Goal: Information Seeking & Learning: Learn about a topic

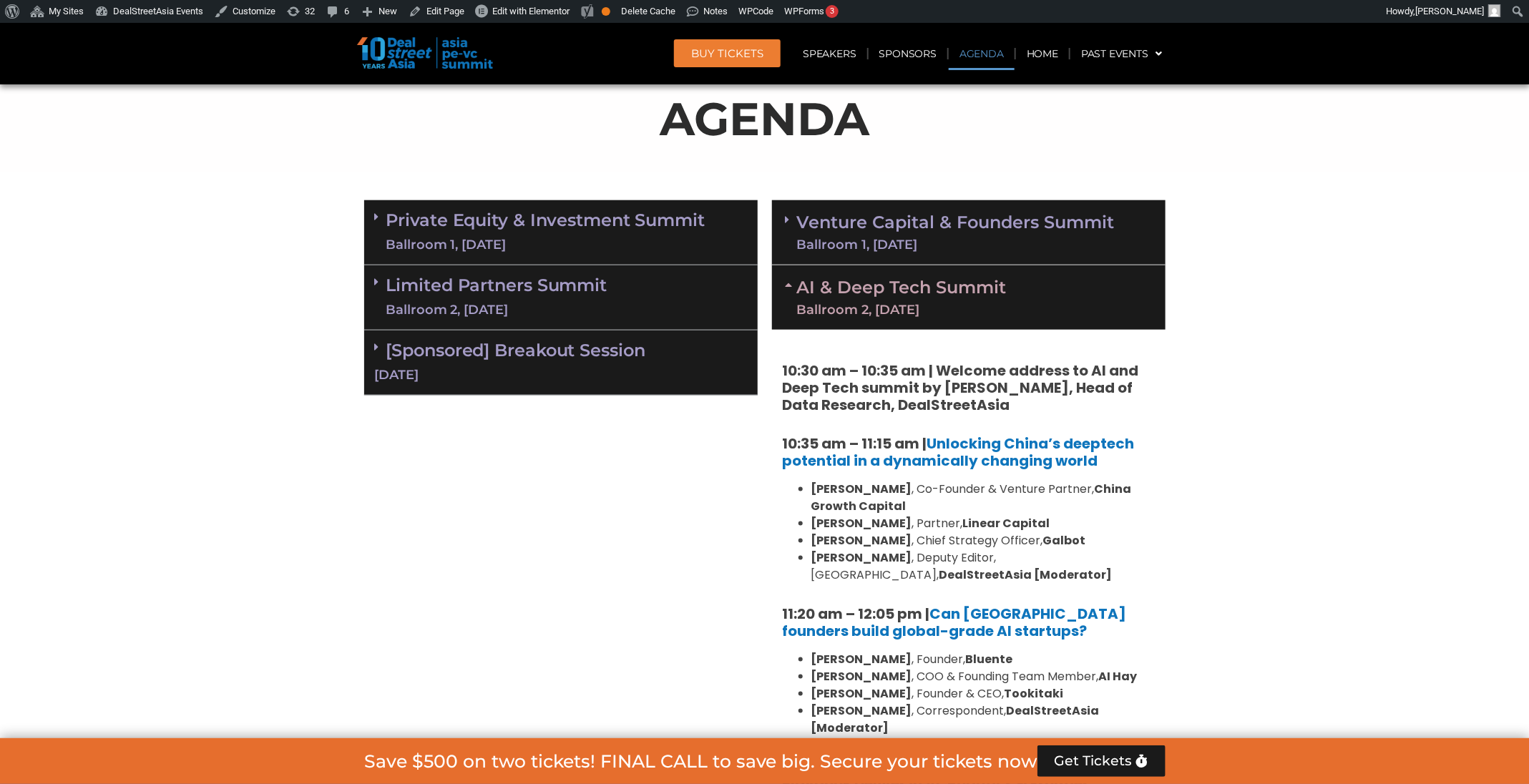
scroll to position [771, 0]
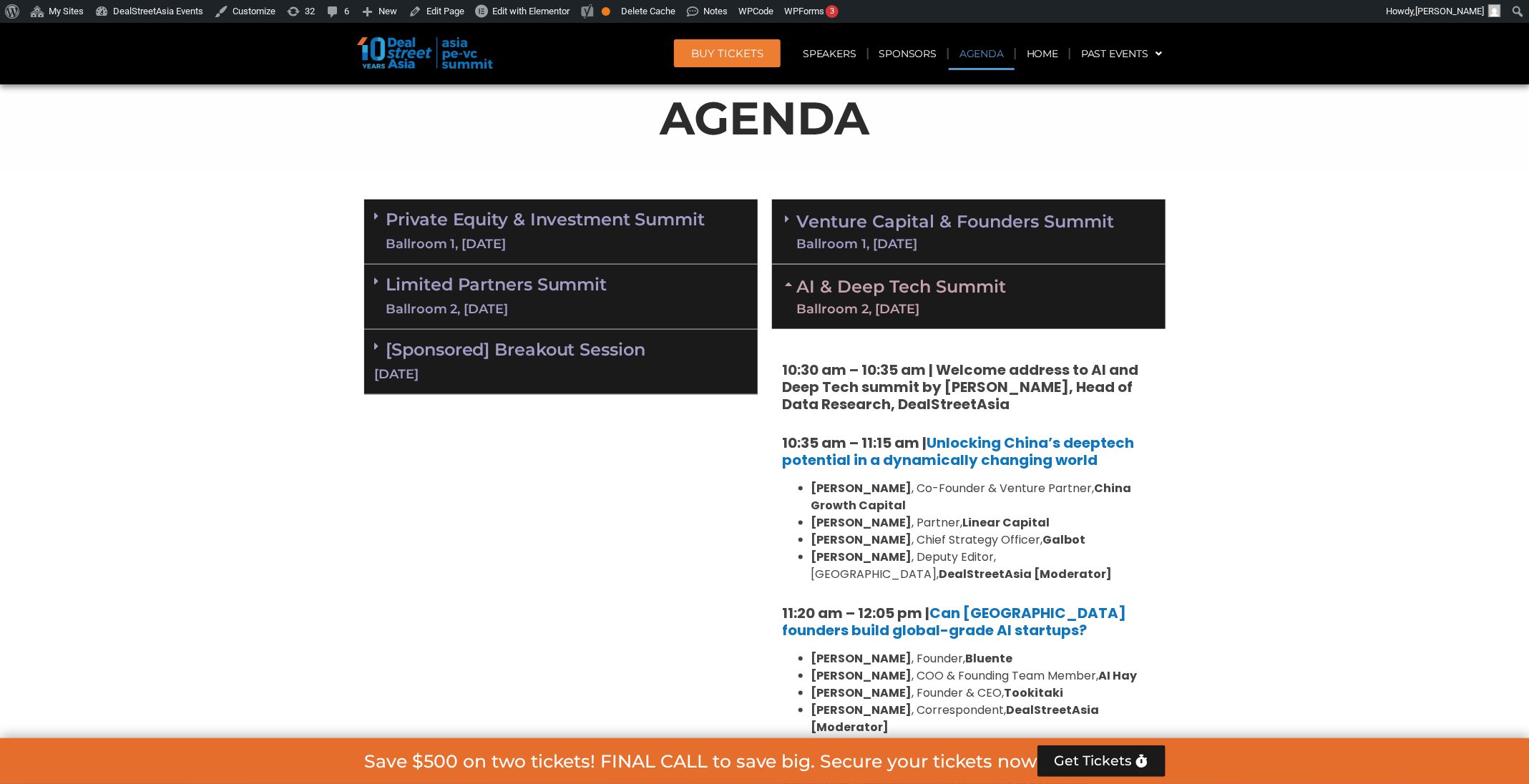
click at [278, 430] on section "Private Equity & Investment Summit Ballroom 1, 10 Sept 8:00 am – 9:00 am | Regi…" at bounding box center [764, 642] width 1529 height 900
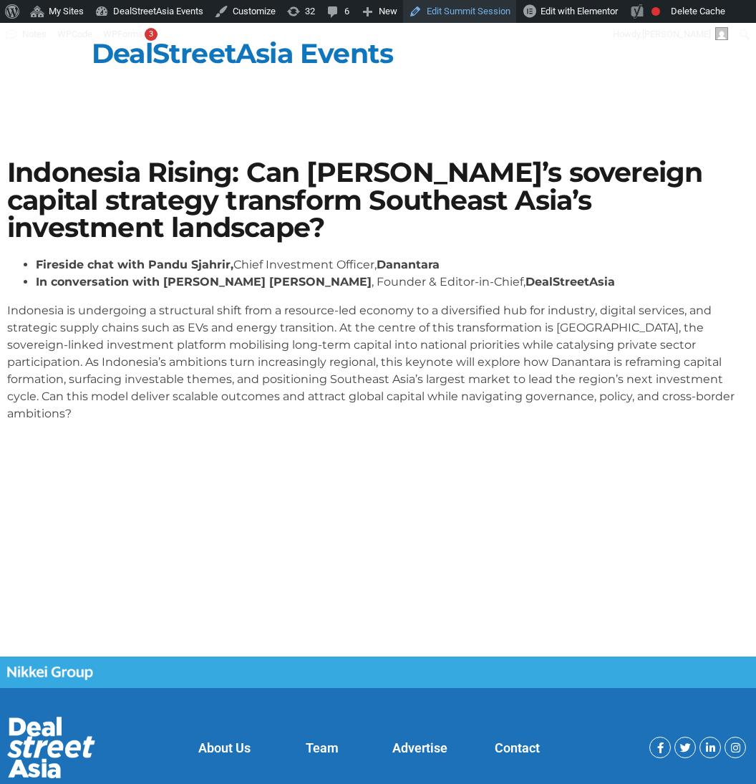
click at [427, 13] on link "Edit Summit Session" at bounding box center [459, 11] width 113 height 23
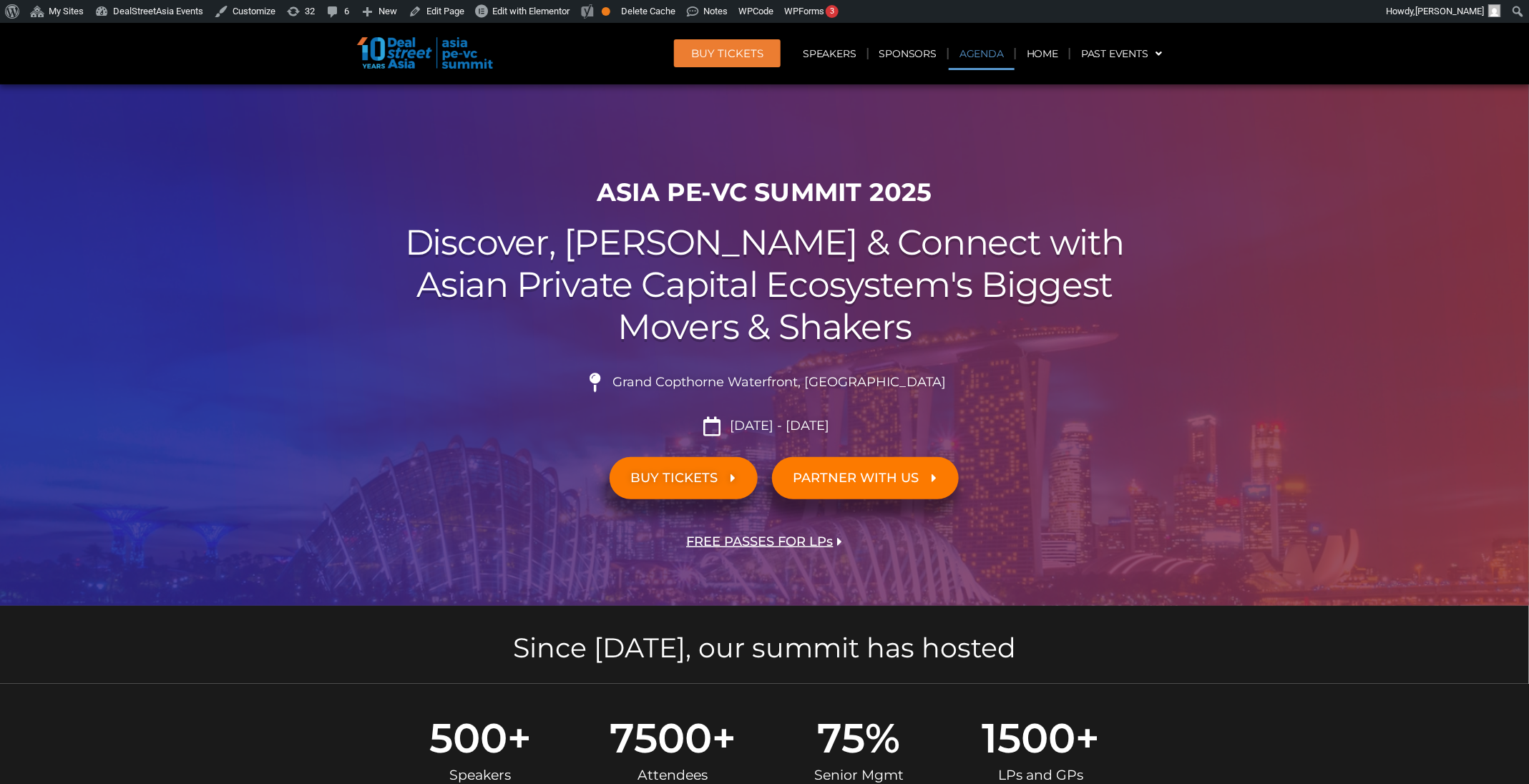
click at [1001, 52] on link "Agenda" at bounding box center [981, 53] width 66 height 33
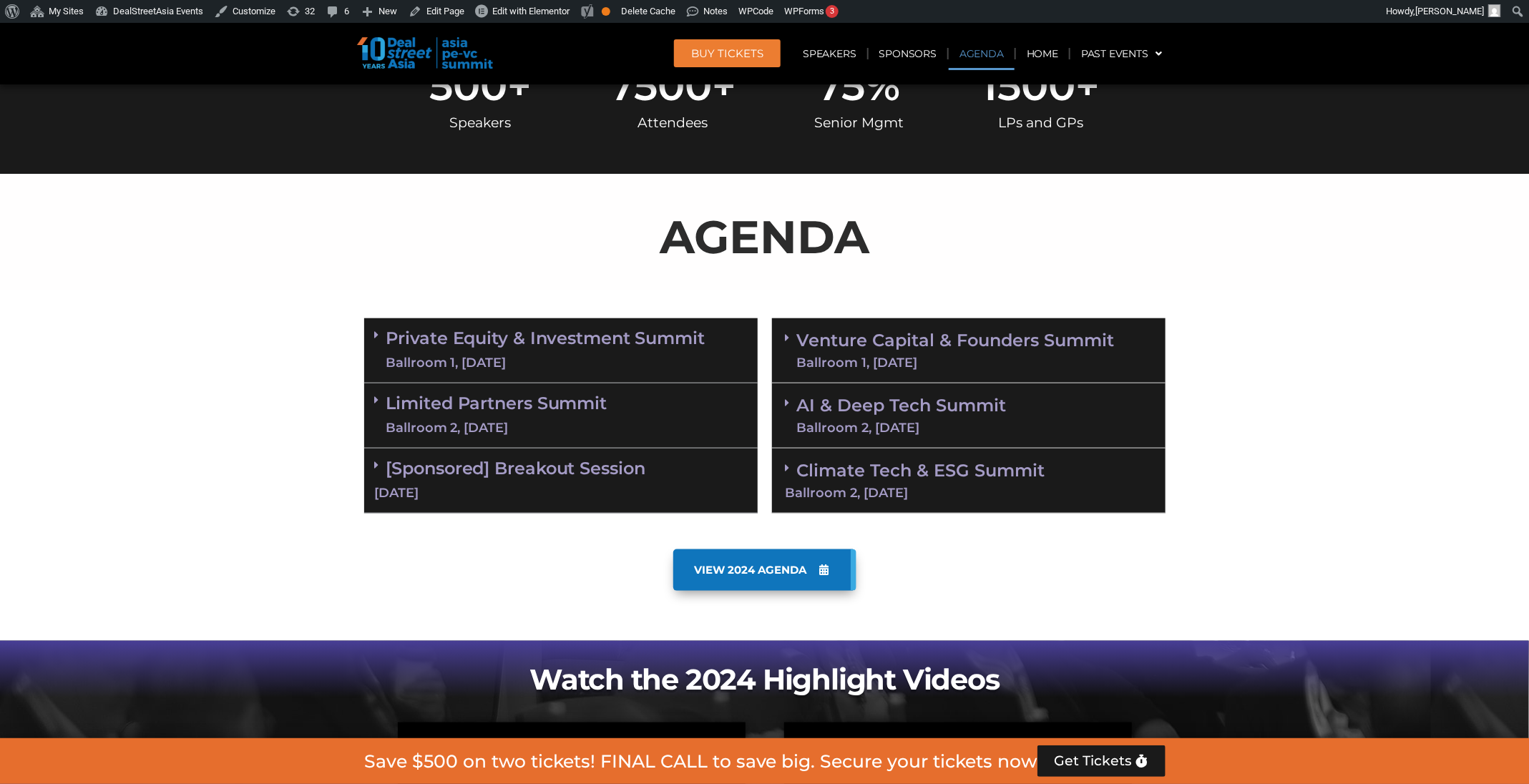
scroll to position [748, 0]
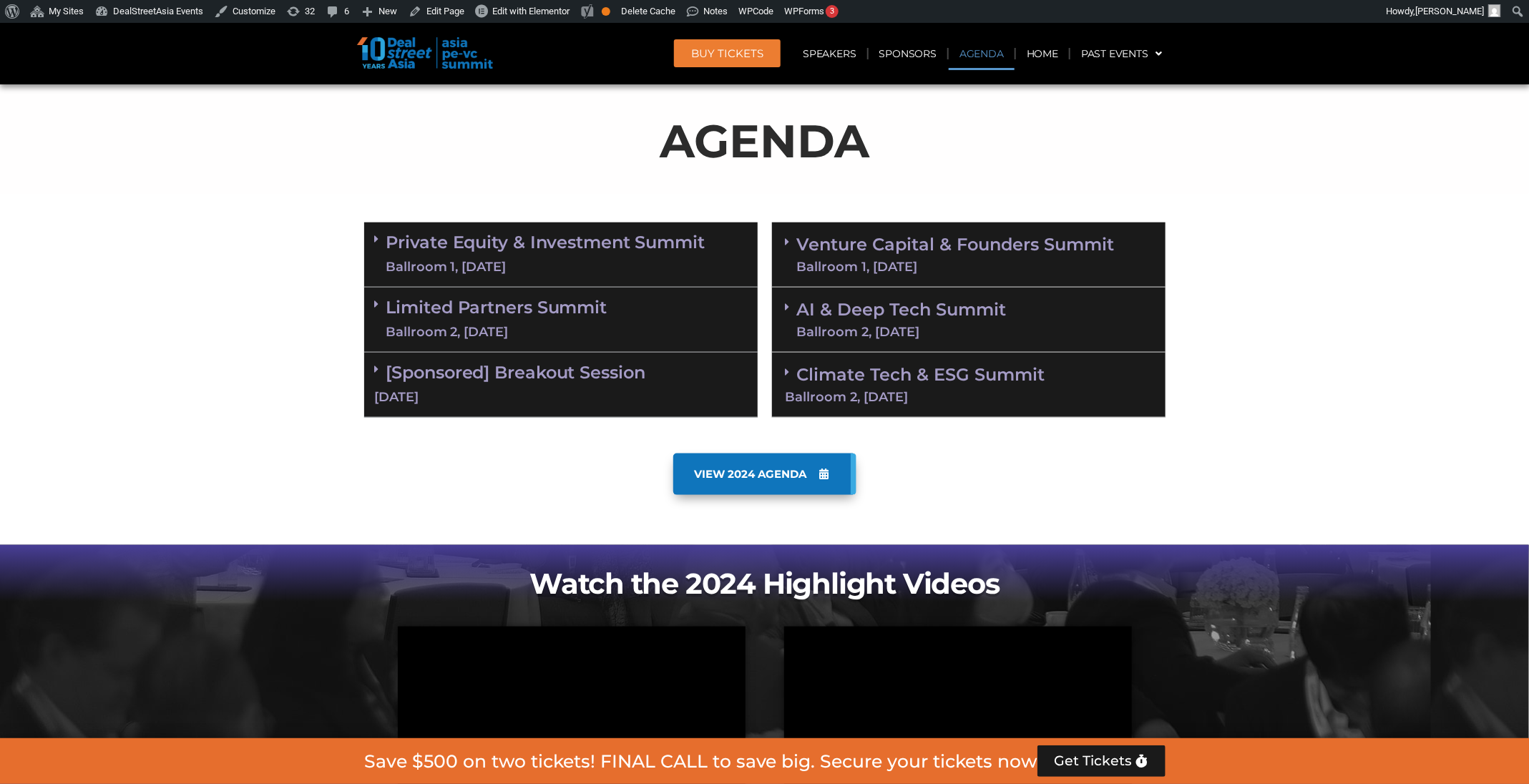
click at [997, 258] on link "Venture Capital & Founders​ Summit Ballroom 1, 11 Sept" at bounding box center [956, 254] width 318 height 37
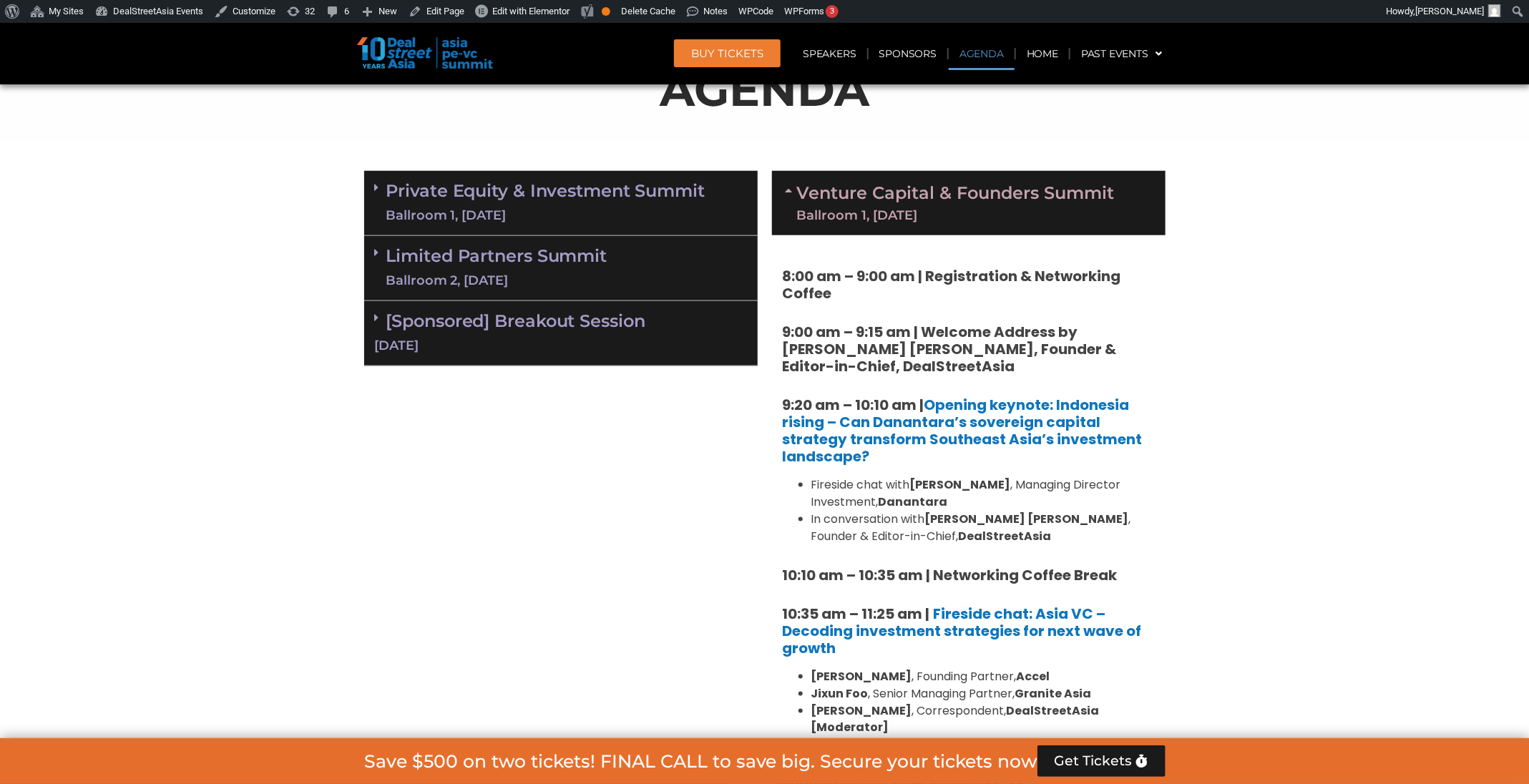
scroll to position [800, 0]
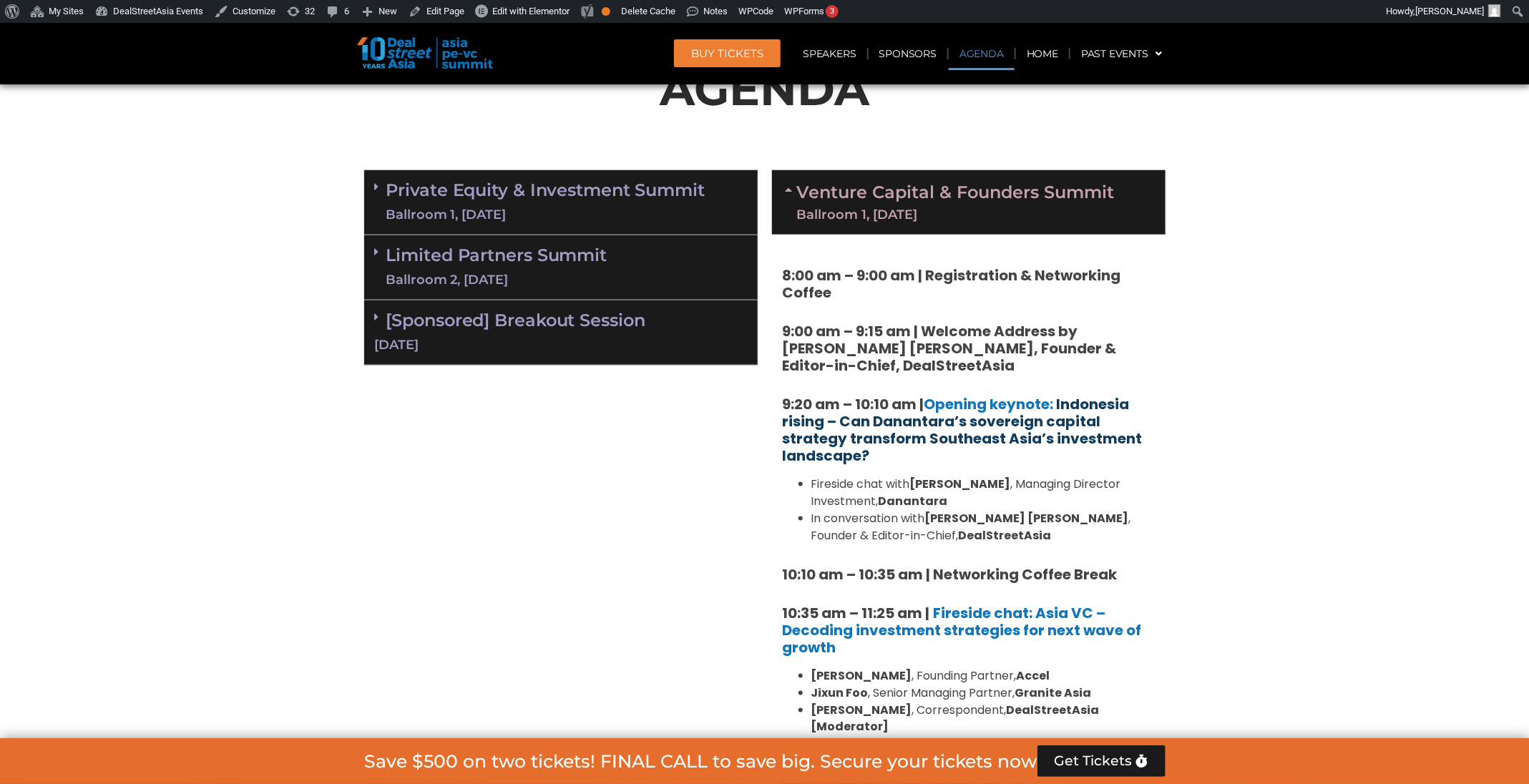
click at [1002, 418] on link "Indonesia rising – Can Danantara’s sovereign capital strategy transform Southea…" at bounding box center [962, 429] width 360 height 72
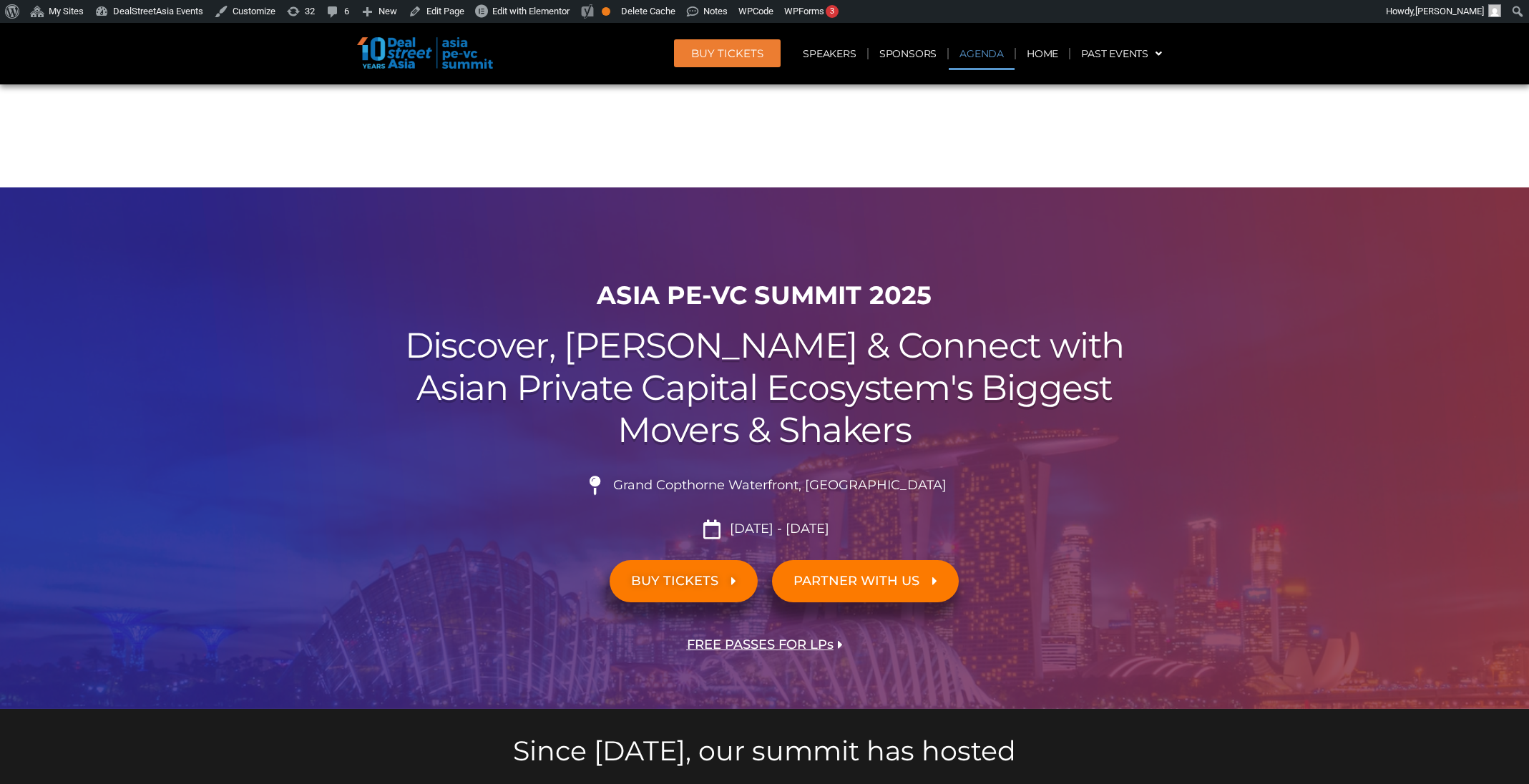
scroll to position [800, 0]
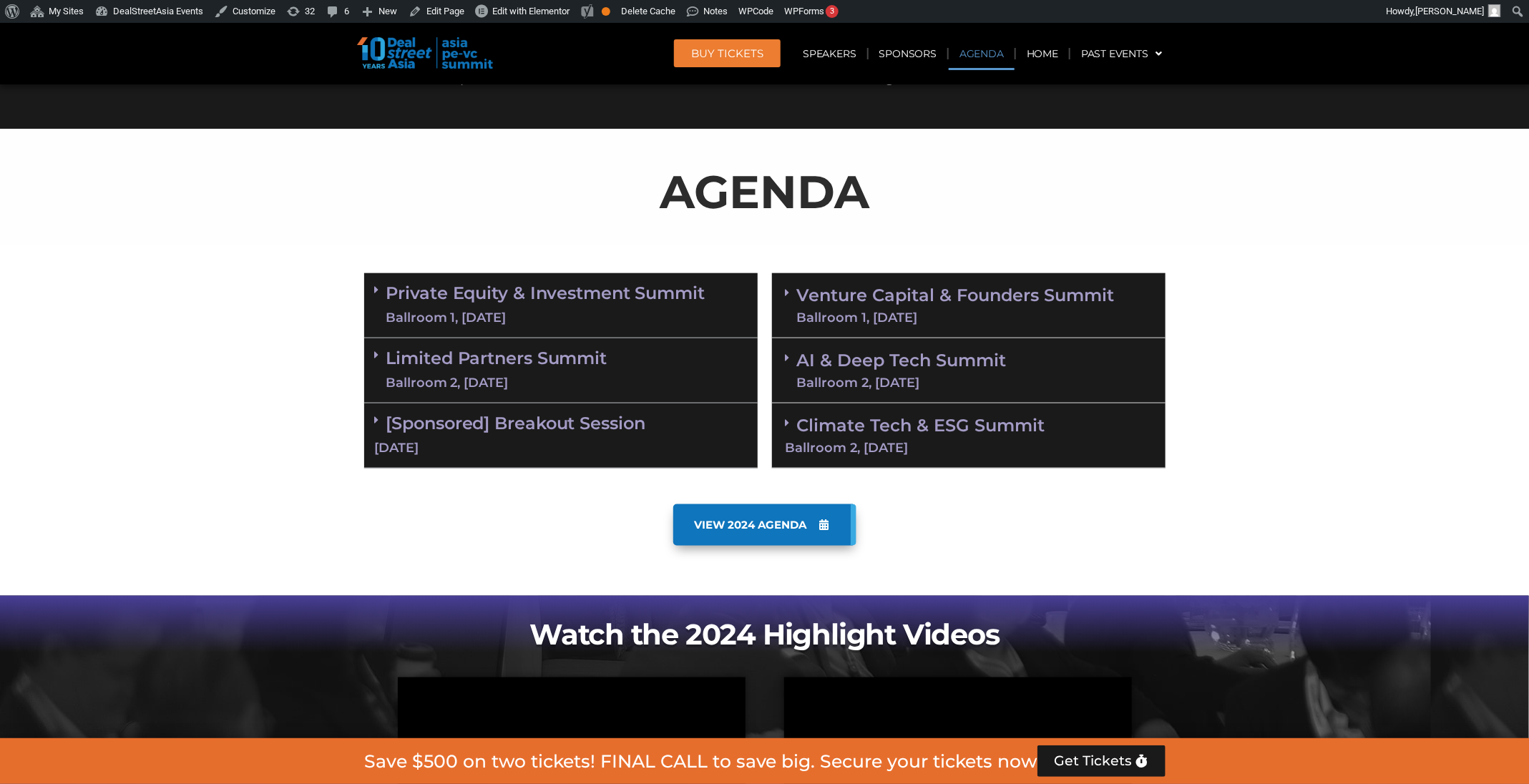
click at [942, 281] on div "Venture Capital & Founders​ Summit Ballroom 1, 11 Sept" at bounding box center [968, 305] width 394 height 65
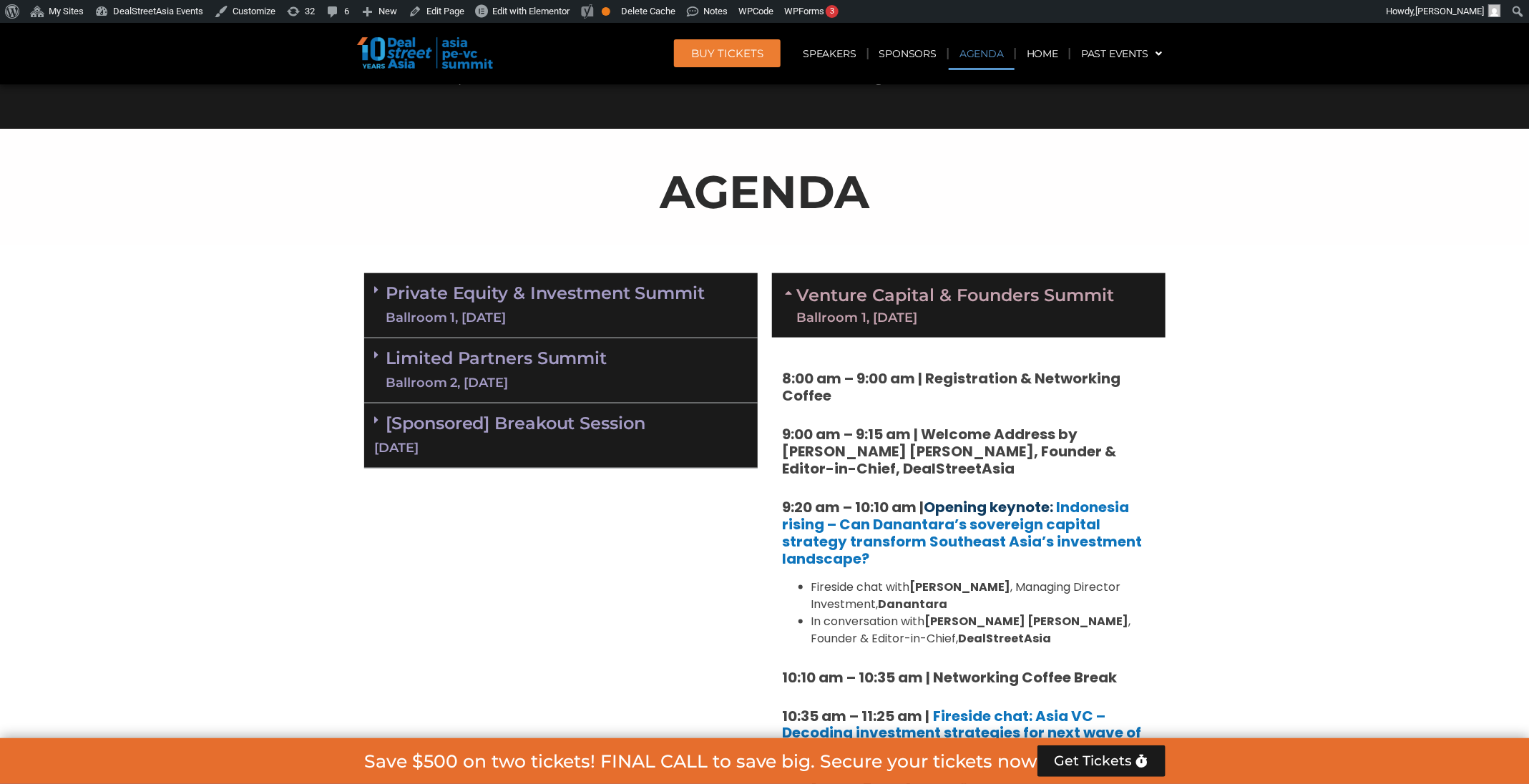
click at [966, 508] on link "Opening keynote:" at bounding box center [989, 507] width 130 height 20
